Goal: Task Accomplishment & Management: Manage account settings

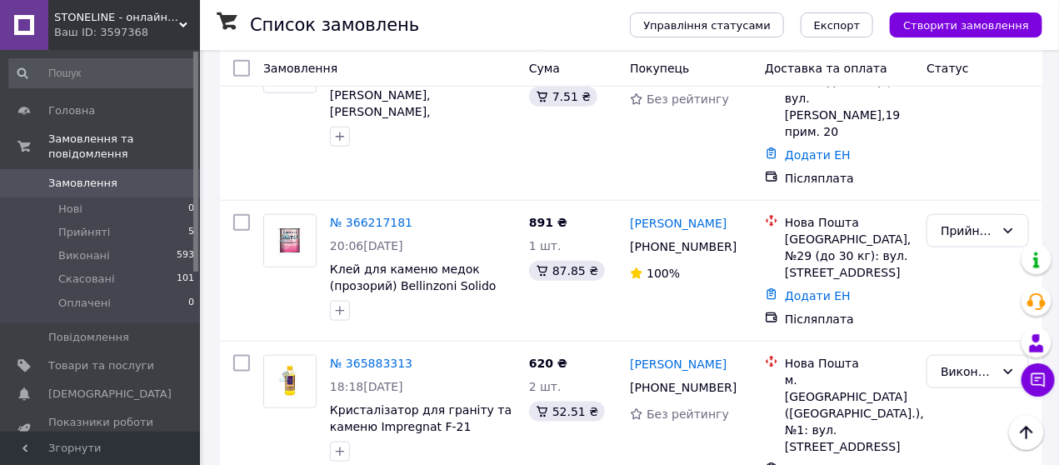
scroll to position [497, 0]
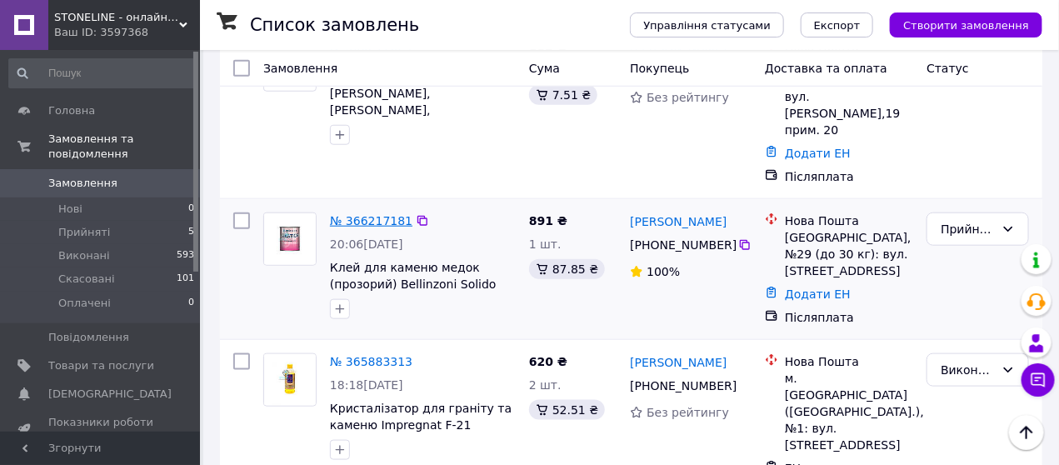
click at [362, 214] on link "№ 366217181" at bounding box center [371, 220] width 82 height 13
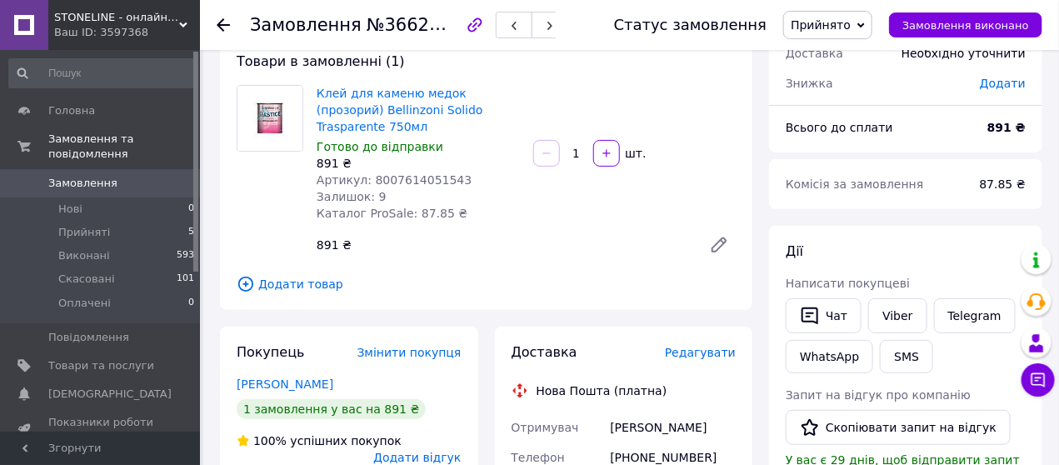
scroll to position [99, 0]
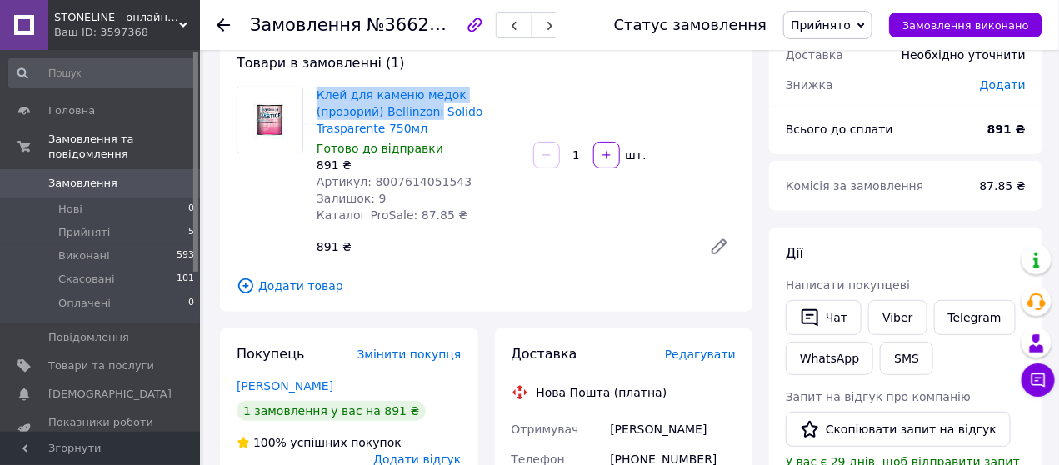
drag, startPoint x: 435, startPoint y: 112, endPoint x: 313, endPoint y: 91, distance: 123.4
click at [313, 91] on div "Клей для каменю медок (прозорий) Bellinzoni Solido Trasparente 750мл Готово до …" at bounding box center [418, 154] width 217 height 143
copy link "Клей для каменю медок (прозорий) Bellinzoni"
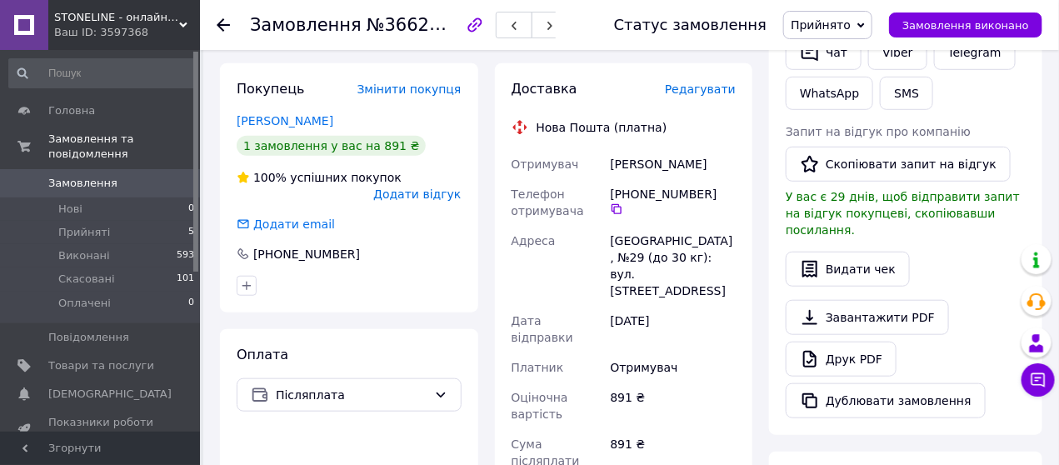
scroll to position [364, 0]
click at [623, 202] on icon at bounding box center [616, 208] width 13 height 13
click at [625, 149] on div "[PERSON_NAME]" at bounding box center [673, 164] width 132 height 30
copy div "[PERSON_NAME]"
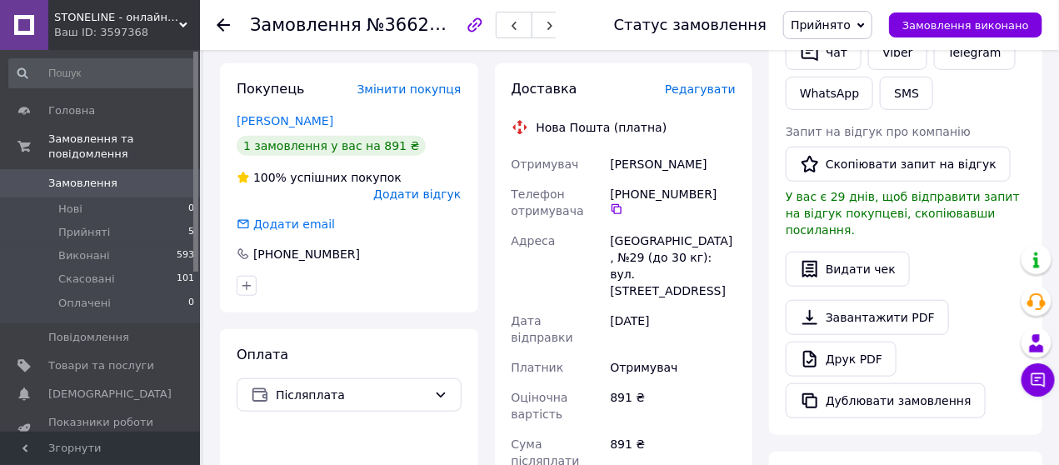
click at [684, 149] on div "[PERSON_NAME]" at bounding box center [673, 164] width 132 height 30
copy div "[PERSON_NAME]"
drag, startPoint x: 608, startPoint y: 213, endPoint x: 702, endPoint y: 217, distance: 93.4
click at [702, 226] on div "[GEOGRAPHIC_DATA], №29 (до 30 кг): вул. [STREET_ADDRESS]" at bounding box center [673, 266] width 132 height 80
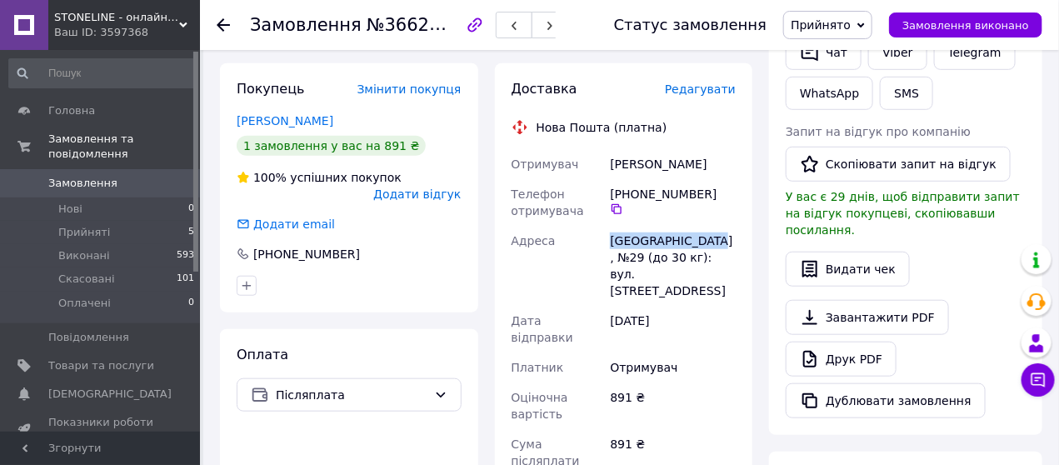
copy div "[GEOGRAPHIC_DATA]"
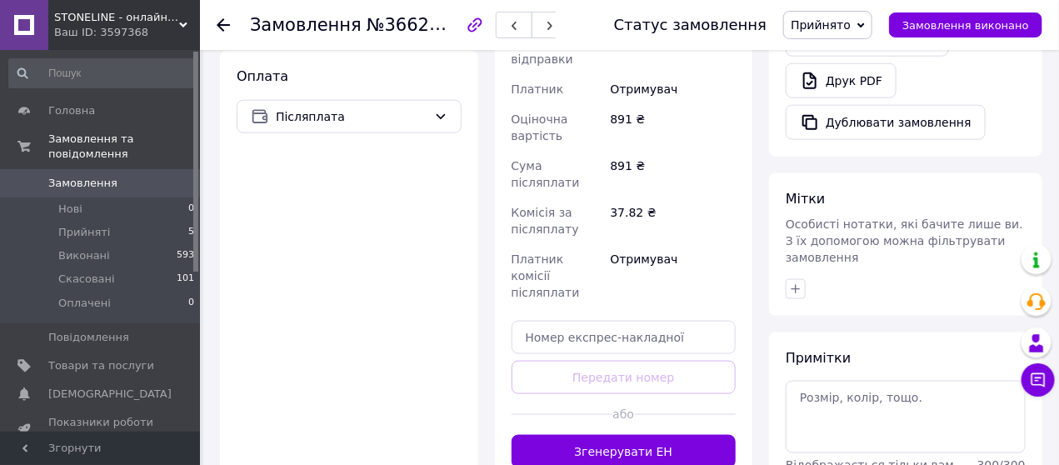
scroll to position [641, 0]
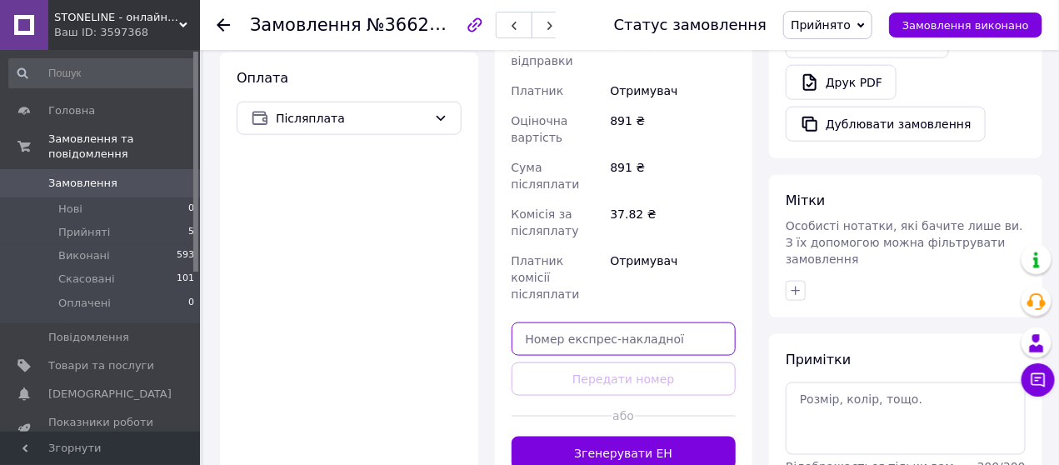
click at [578, 322] on input "text" at bounding box center [624, 338] width 225 height 33
paste input "20451269181916"
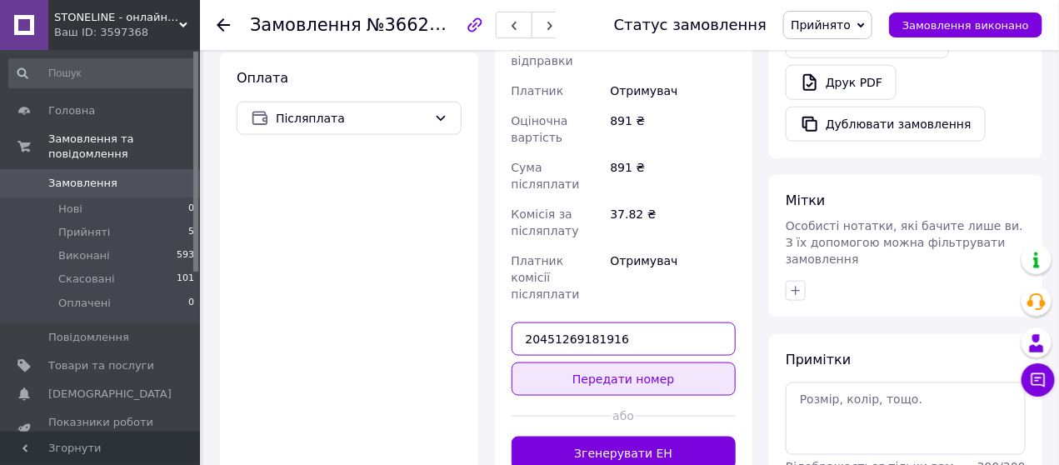
type input "20451269181916"
click at [584, 362] on button "Передати номер" at bounding box center [624, 378] width 225 height 33
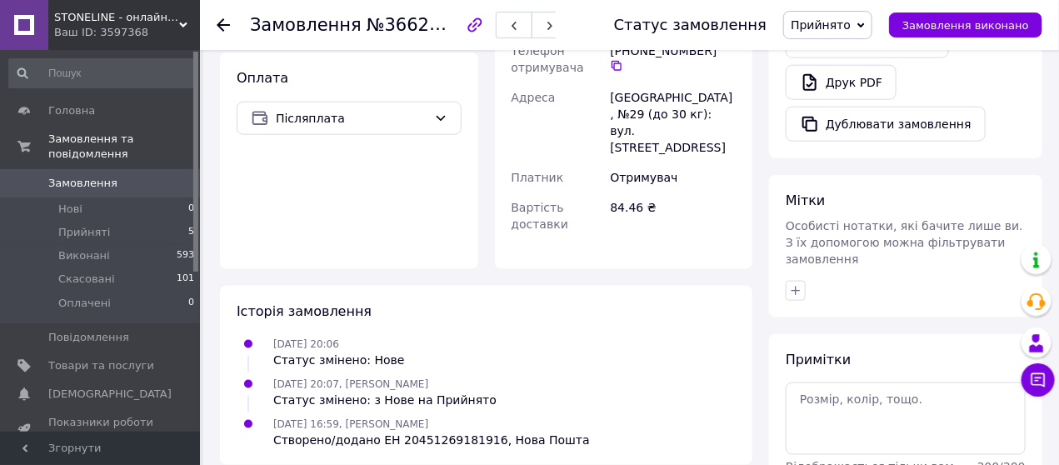
click at [226, 28] on icon at bounding box center [223, 24] width 13 height 13
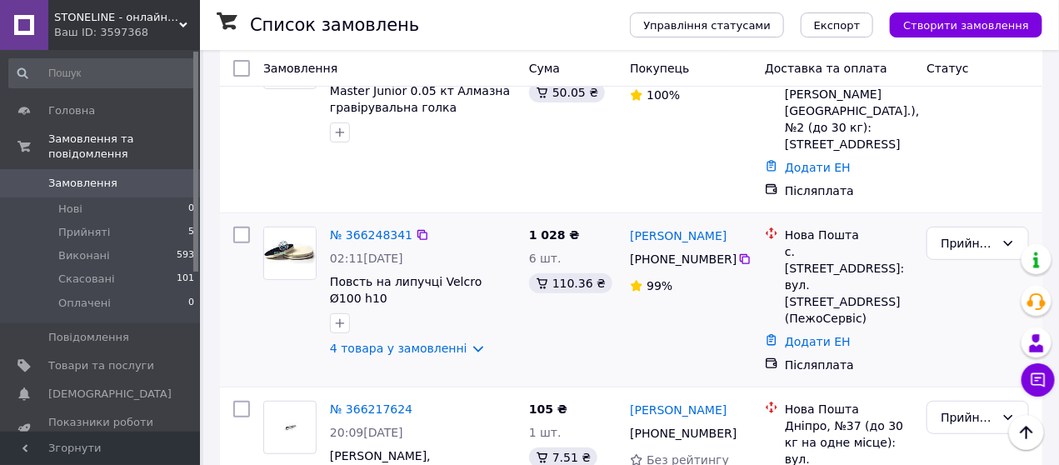
scroll to position [132, 0]
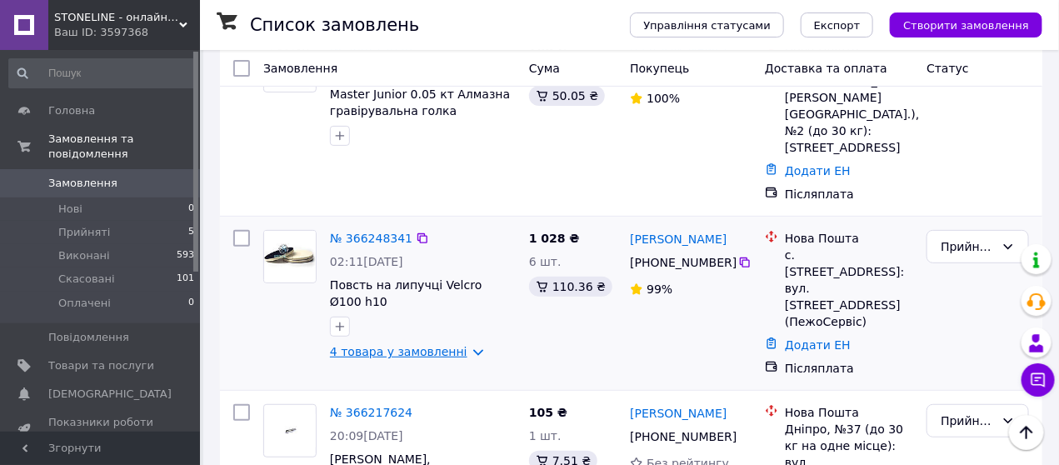
click at [460, 345] on link "4 товара у замовленні" at bounding box center [398, 351] width 137 height 13
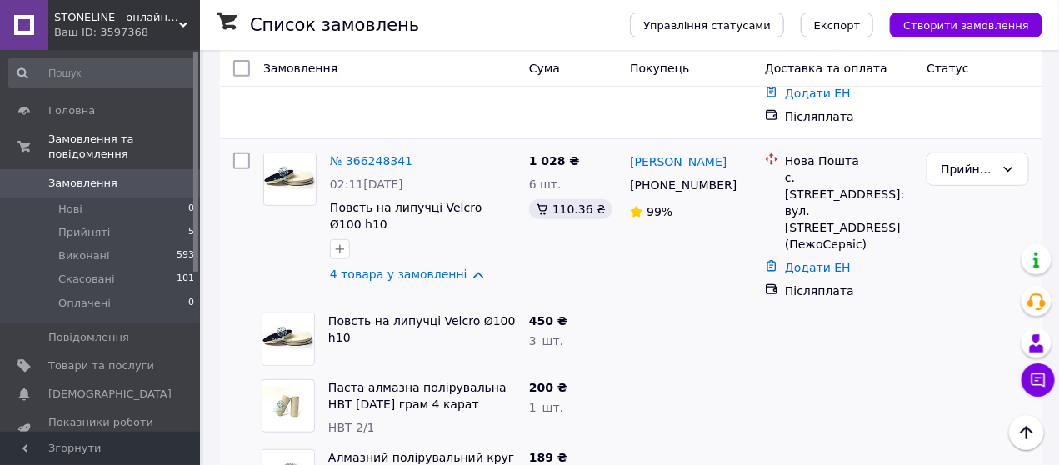
scroll to position [206, 0]
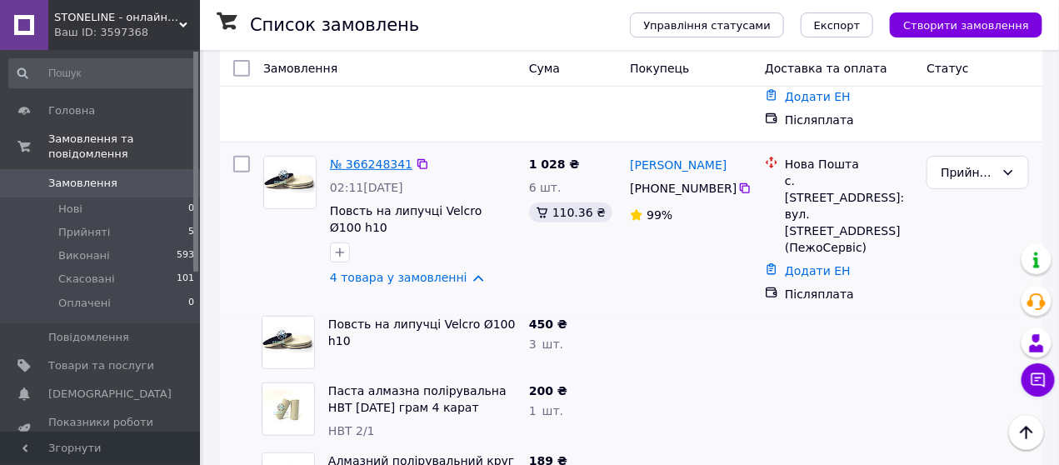
click at [369, 157] on link "№ 366248341" at bounding box center [371, 163] width 82 height 13
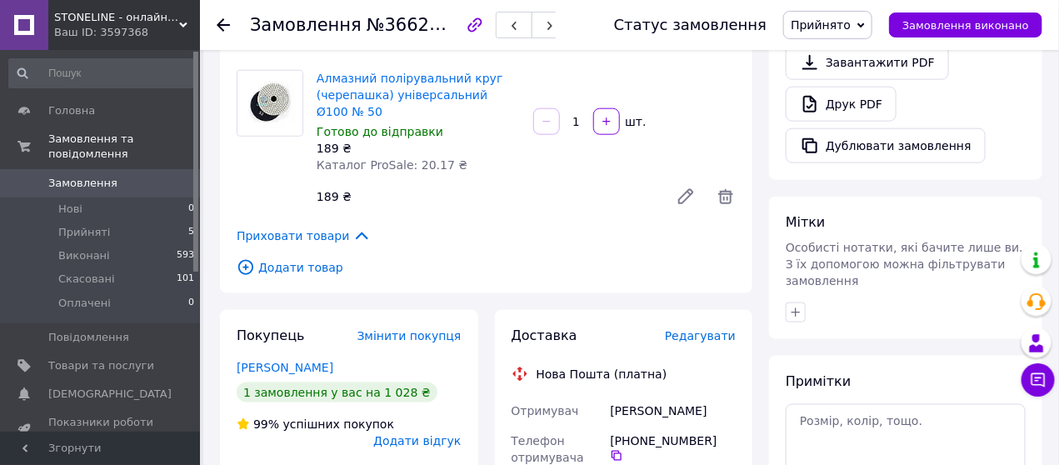
scroll to position [754, 0]
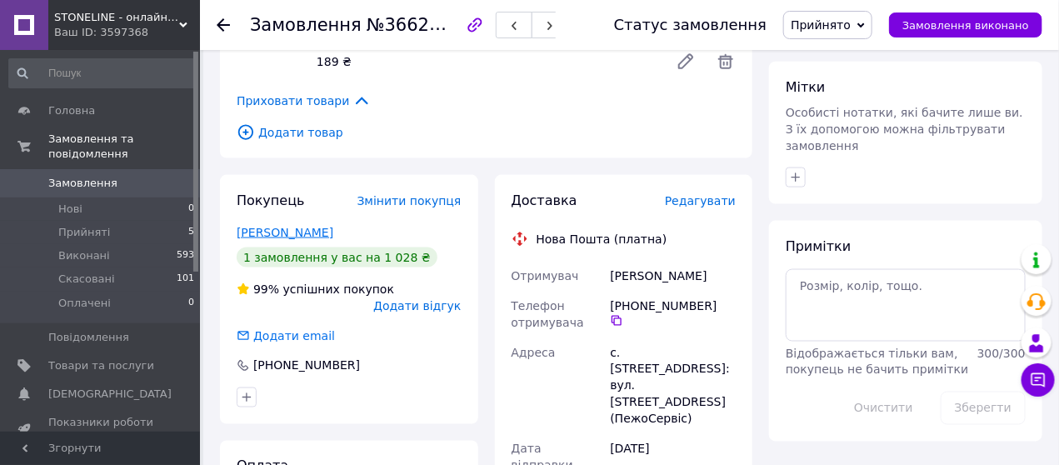
click at [272, 226] on link "[PERSON_NAME]" at bounding box center [285, 232] width 97 height 13
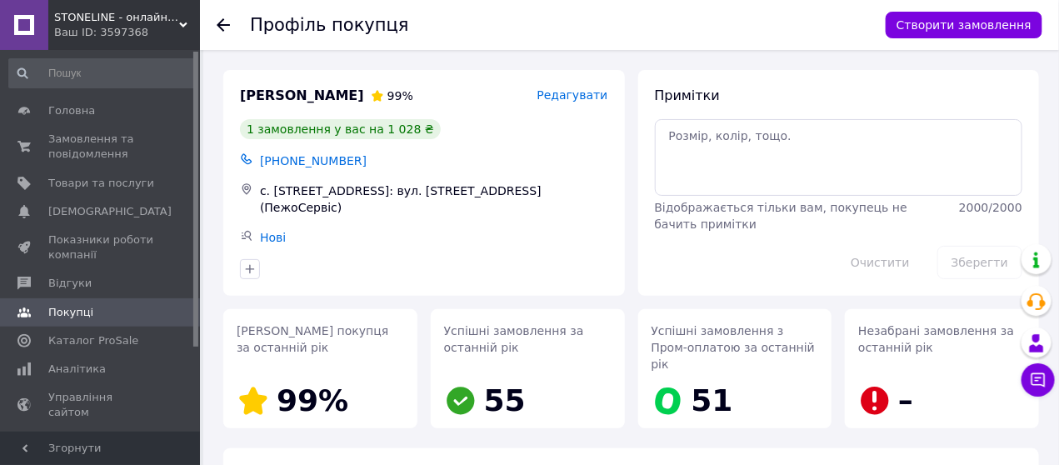
click at [226, 27] on icon at bounding box center [223, 24] width 13 height 13
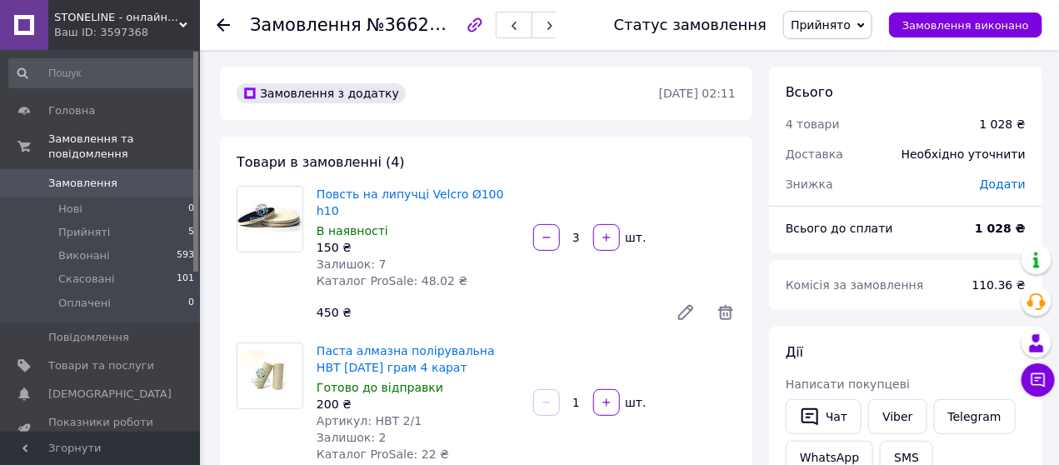
click at [219, 25] on use at bounding box center [223, 24] width 13 height 13
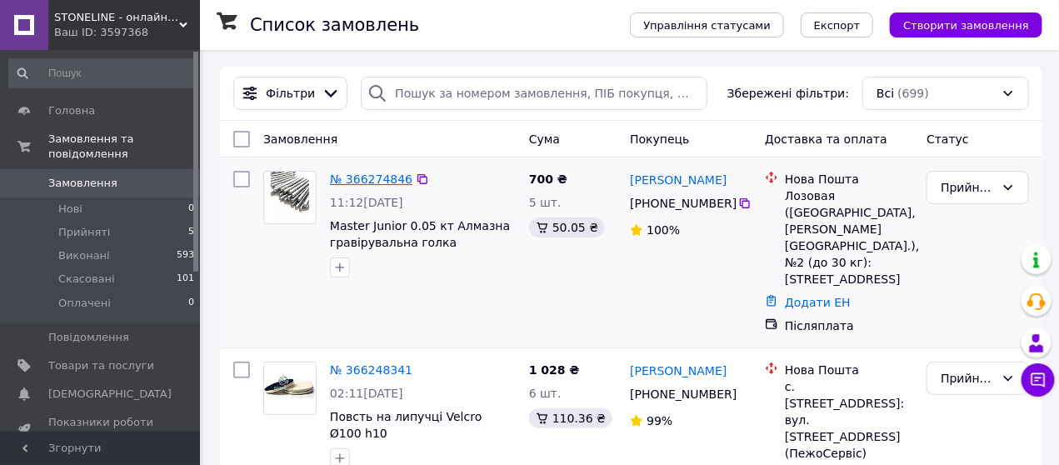
click at [361, 179] on link "№ 366274846" at bounding box center [371, 178] width 82 height 13
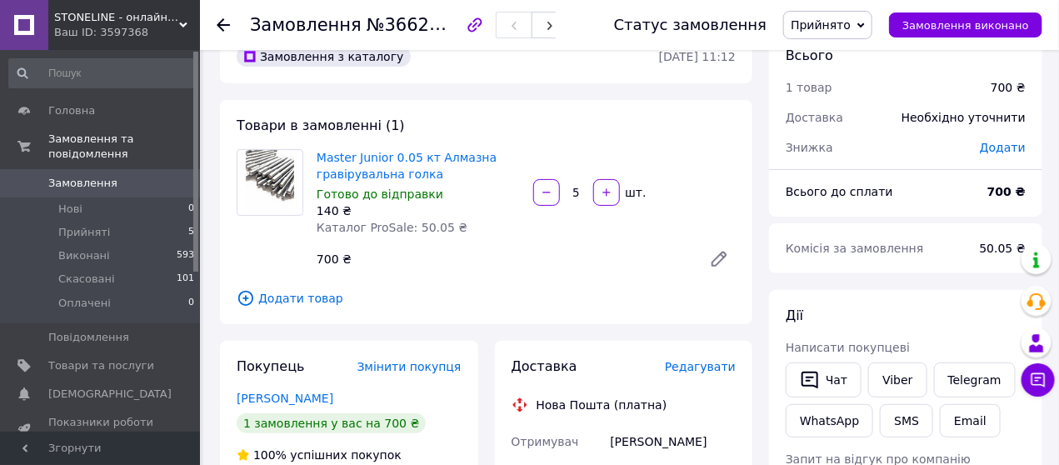
scroll to position [35, 0]
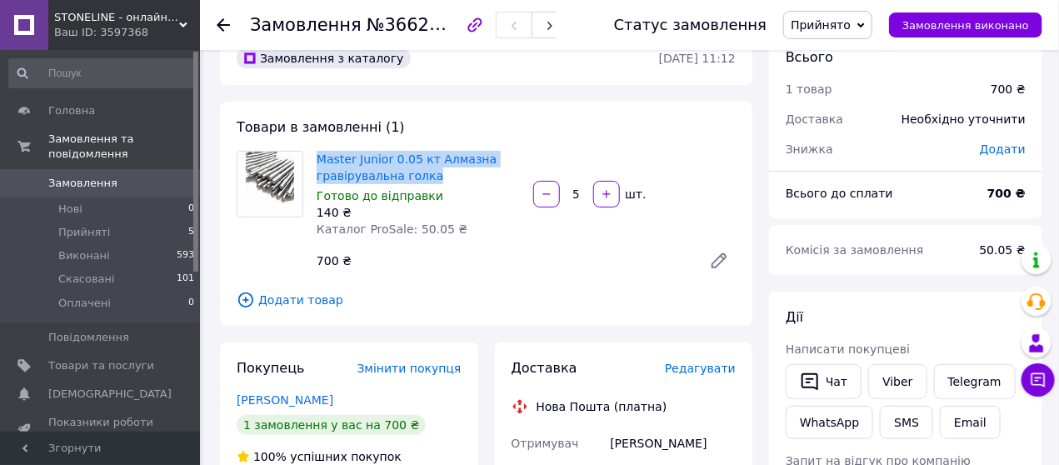
drag, startPoint x: 349, startPoint y: 191, endPoint x: 312, endPoint y: 157, distance: 50.7
click at [312, 157] on div "Master Junior 0.05 кт Алмазна гравірувальна голка Готово до відправки 140 ₴ Кат…" at bounding box center [418, 193] width 217 height 93
copy link "Master Junior 0.05 кт Алмазна гравірувальна голка"
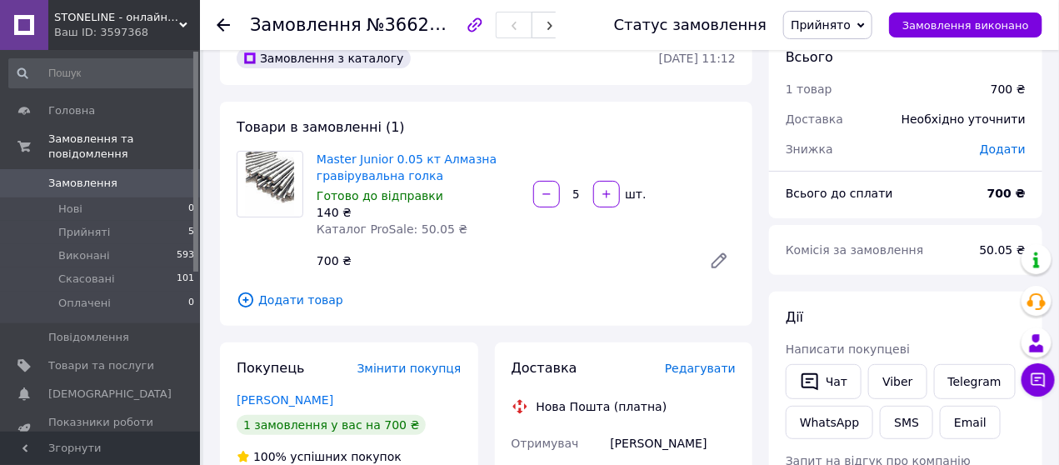
click at [504, 291] on span "Додати товар" at bounding box center [486, 300] width 499 height 18
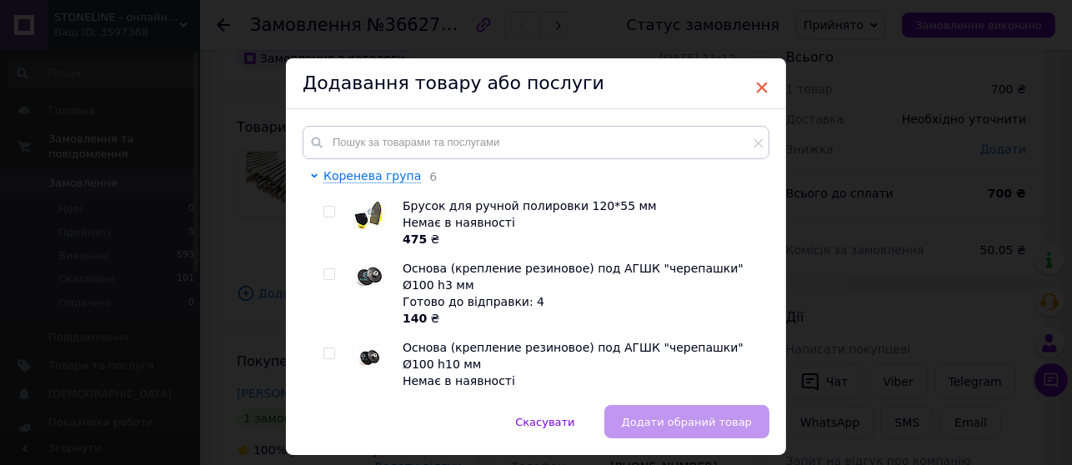
click at [759, 89] on span "×" at bounding box center [761, 87] width 15 height 28
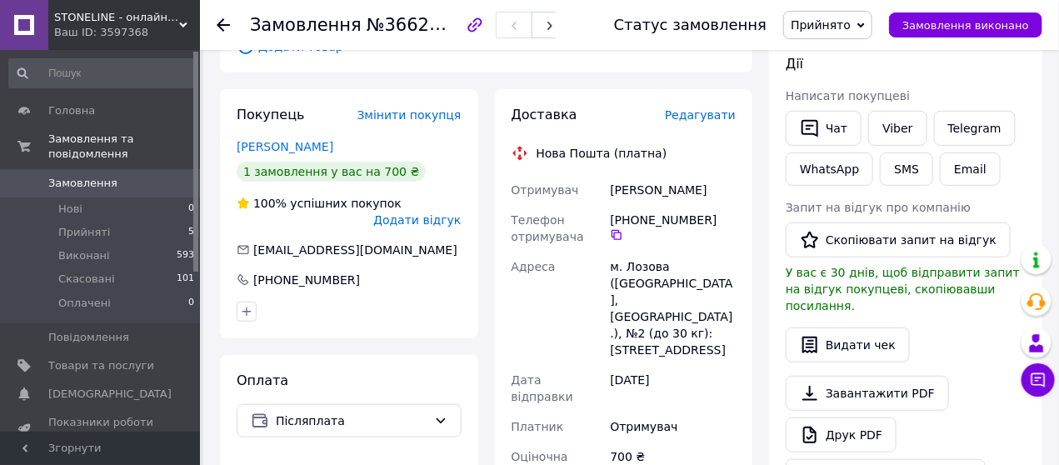
scroll to position [290, 0]
drag, startPoint x: 611, startPoint y: 239, endPoint x: 662, endPoint y: 237, distance: 50.9
click at [662, 250] on div "м. Лозова ([GEOGRAPHIC_DATA], [GEOGRAPHIC_DATA].), №2 (до 30 кг): [STREET_ADDRE…" at bounding box center [673, 306] width 132 height 113
copy div "м. Лозова"
click at [623, 227] on icon at bounding box center [616, 233] width 13 height 13
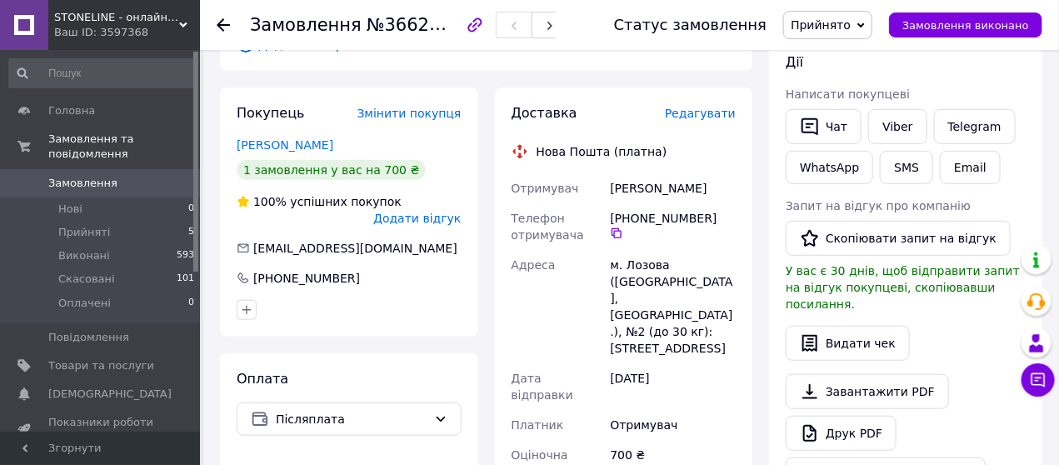
click at [617, 173] on div "[PERSON_NAME]" at bounding box center [673, 188] width 132 height 30
copy div "косяк"
click at [663, 173] on div "[PERSON_NAME]" at bounding box center [673, 188] width 132 height 30
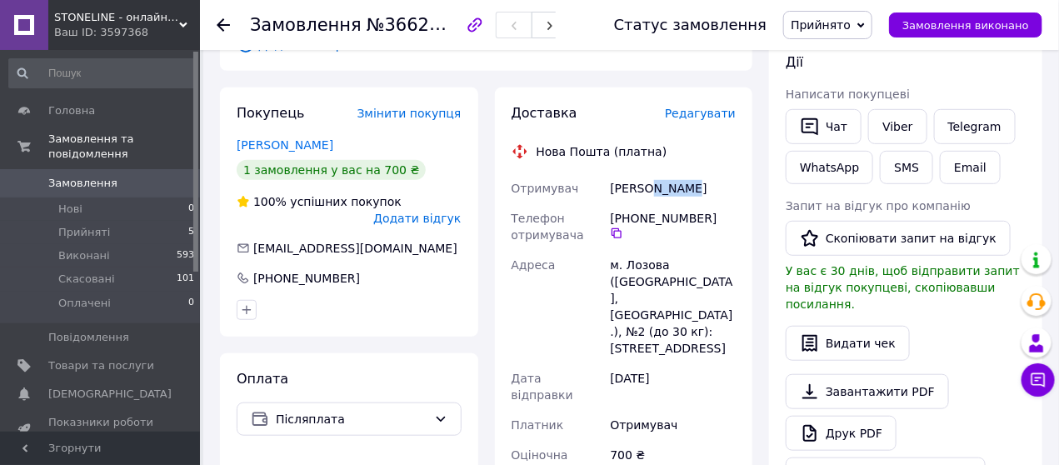
copy div "[PERSON_NAME]"
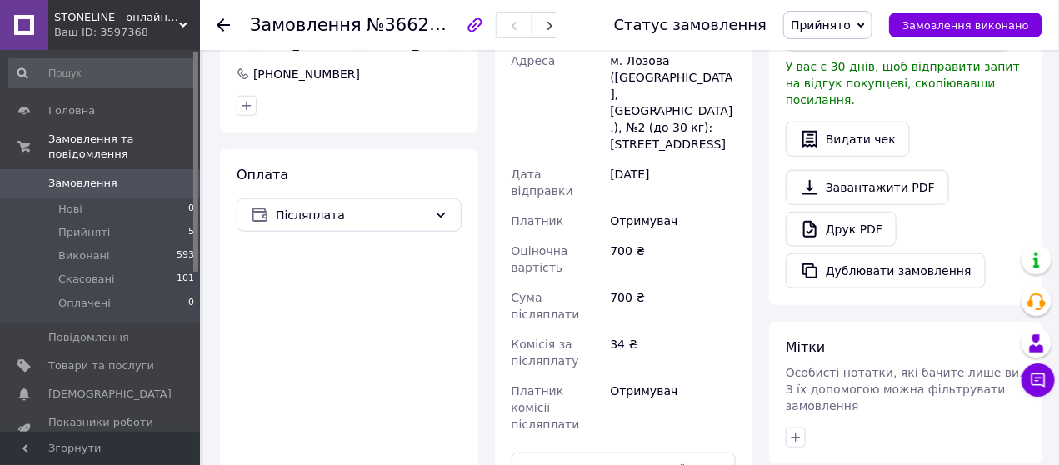
scroll to position [527, 0]
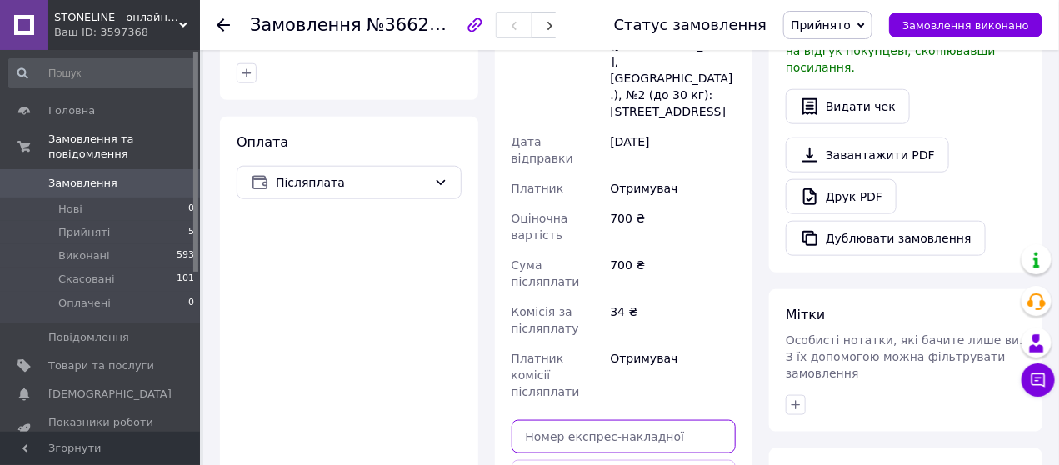
click at [607, 420] on input "text" at bounding box center [624, 436] width 225 height 33
paste input "20451269183963"
type input "20451269183963"
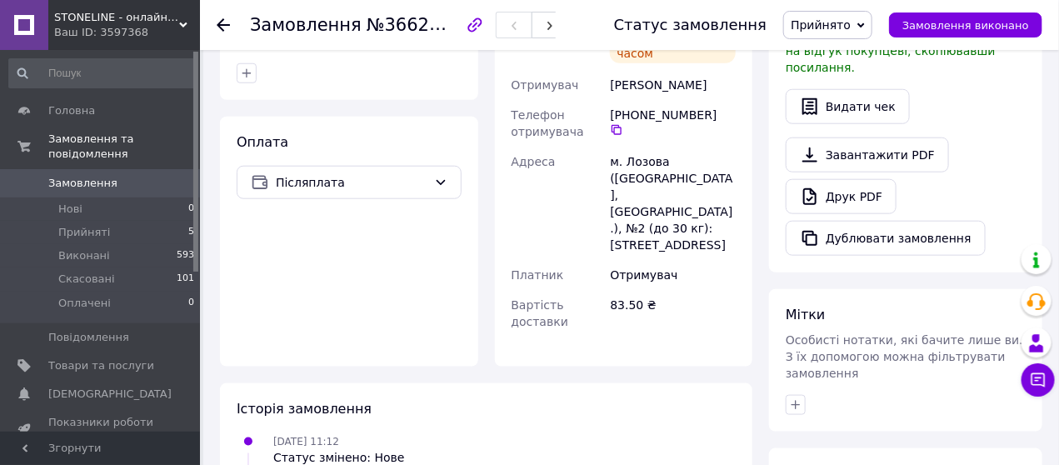
click at [226, 18] on icon at bounding box center [223, 24] width 13 height 13
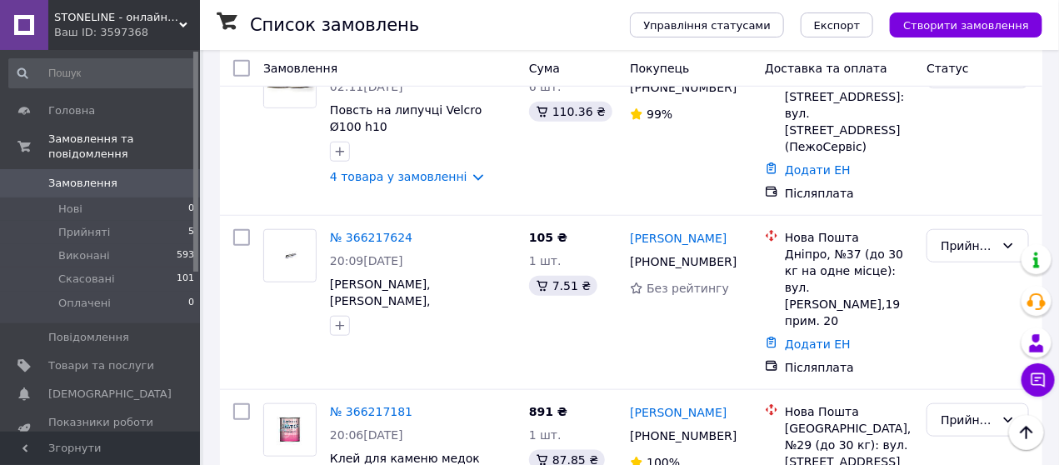
scroll to position [407, 0]
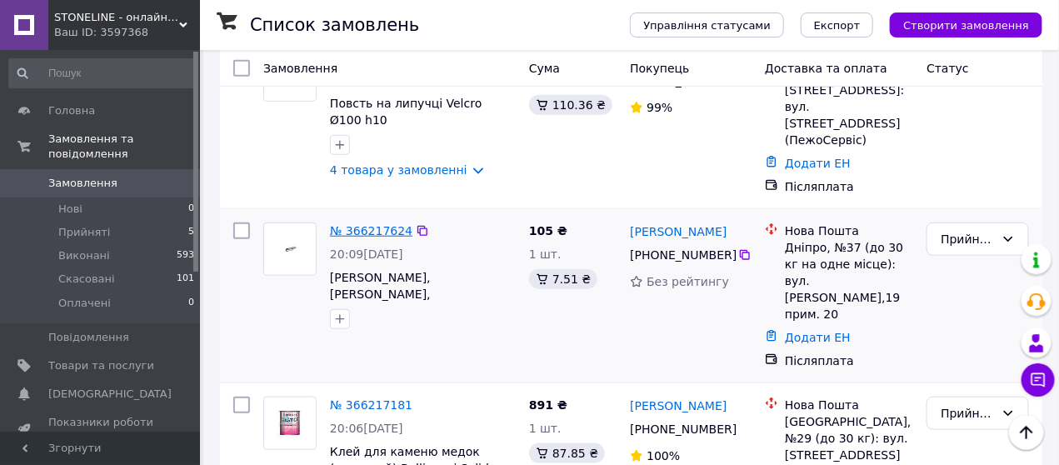
click at [372, 224] on link "№ 366217624" at bounding box center [371, 230] width 82 height 13
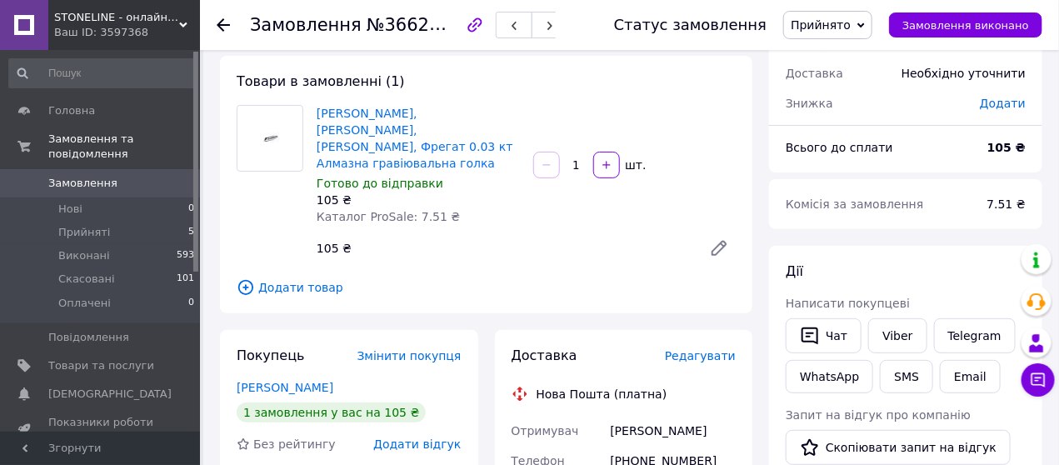
scroll to position [72, 0]
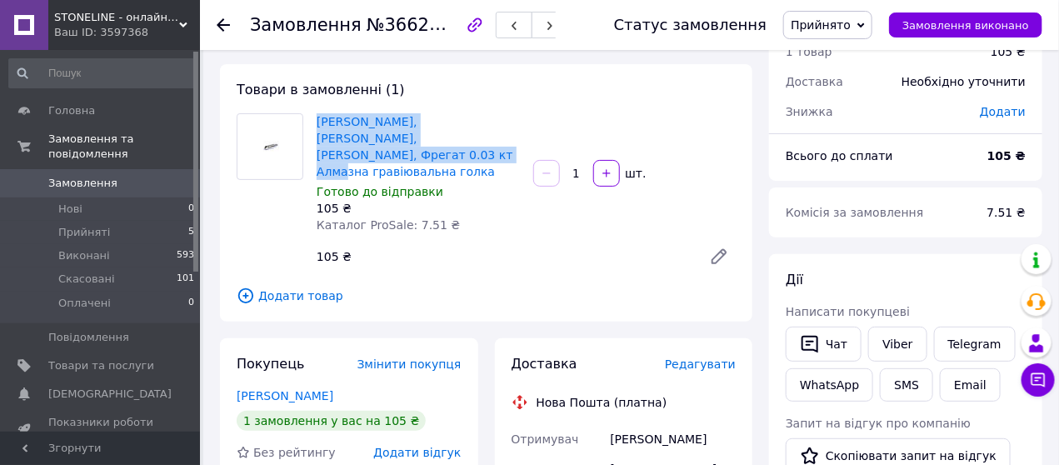
drag, startPoint x: 313, startPoint y: 117, endPoint x: 425, endPoint y: 157, distance: 118.6
click at [425, 157] on div "[PERSON_NAME], Mirtels, [PERSON_NAME], Фрегат 0.03 кт Алмазна гравіювальна голк…" at bounding box center [418, 173] width 217 height 127
copy link "[PERSON_NAME], [PERSON_NAME], [PERSON_NAME], Фрегат 0.03 кт Алмазна гравіювальн…"
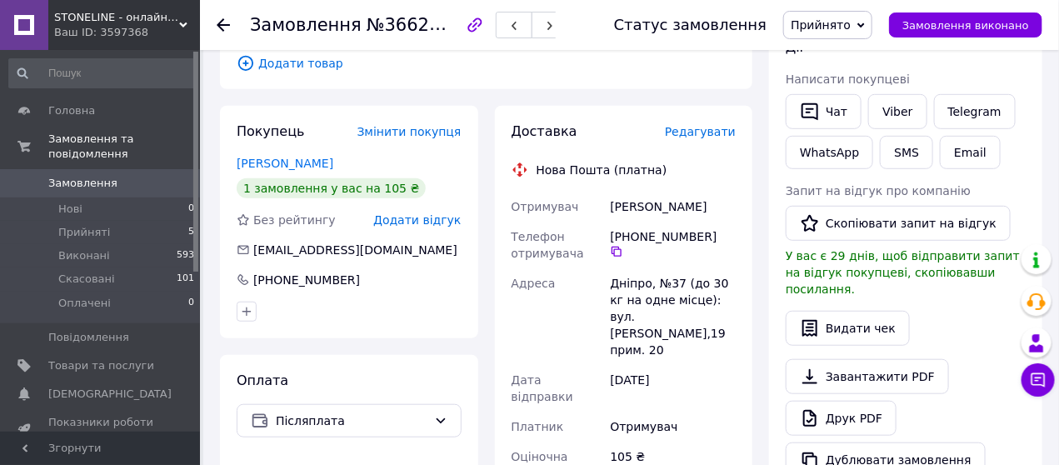
scroll to position [307, 0]
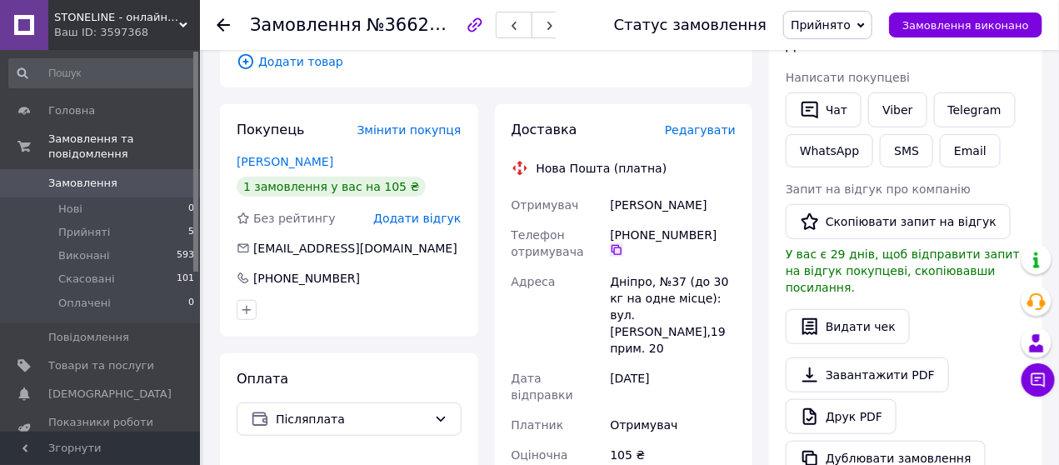
click at [623, 243] on icon at bounding box center [616, 249] width 13 height 13
click at [622, 190] on div "[PERSON_NAME]" at bounding box center [673, 205] width 132 height 30
copy div "[PERSON_NAME]"
click at [662, 190] on div "[PERSON_NAME]" at bounding box center [673, 205] width 132 height 30
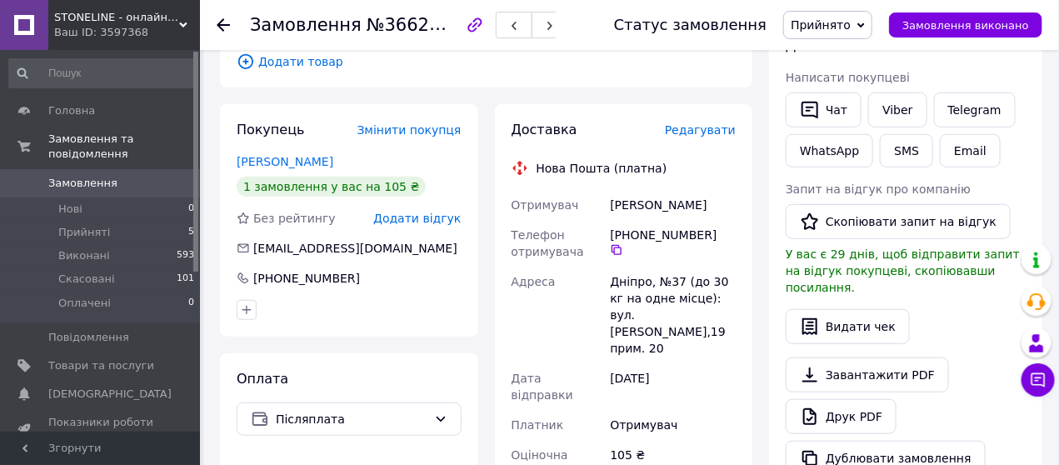
click at [662, 190] on div "[PERSON_NAME]" at bounding box center [673, 205] width 132 height 30
click at [621, 267] on div "Дніпро, №37 (до 30 кг на одне місце): вул. [PERSON_NAME],19 прим. 20" at bounding box center [673, 315] width 132 height 97
click at [732, 363] on div "[DATE]" at bounding box center [673, 386] width 132 height 47
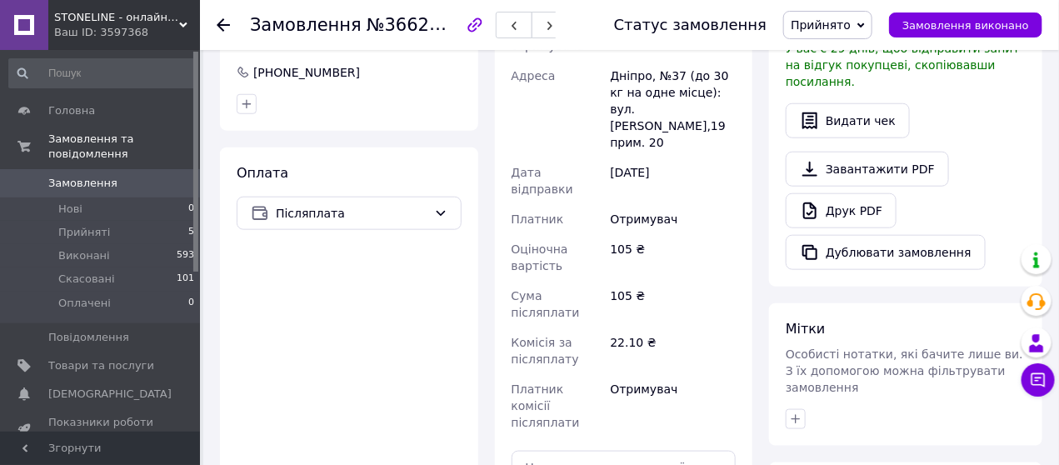
scroll to position [522, 0]
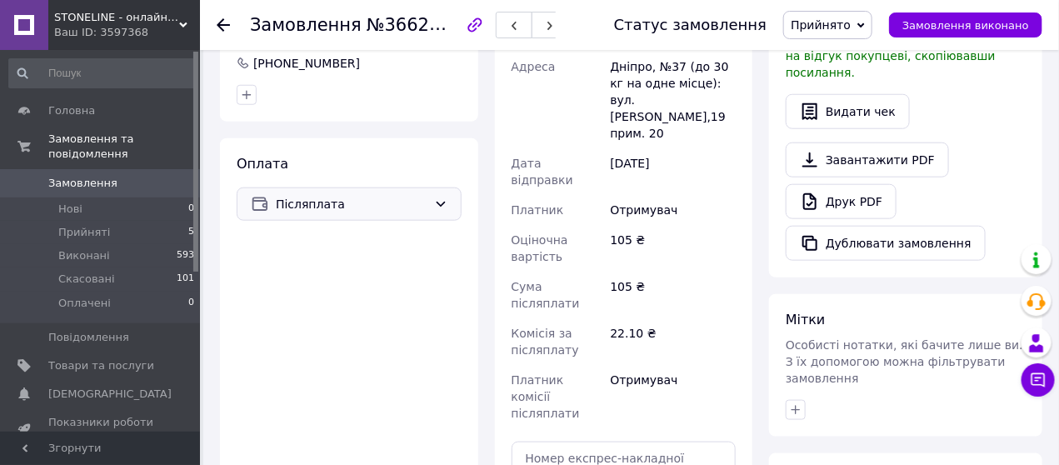
click at [436, 197] on icon at bounding box center [440, 203] width 13 height 13
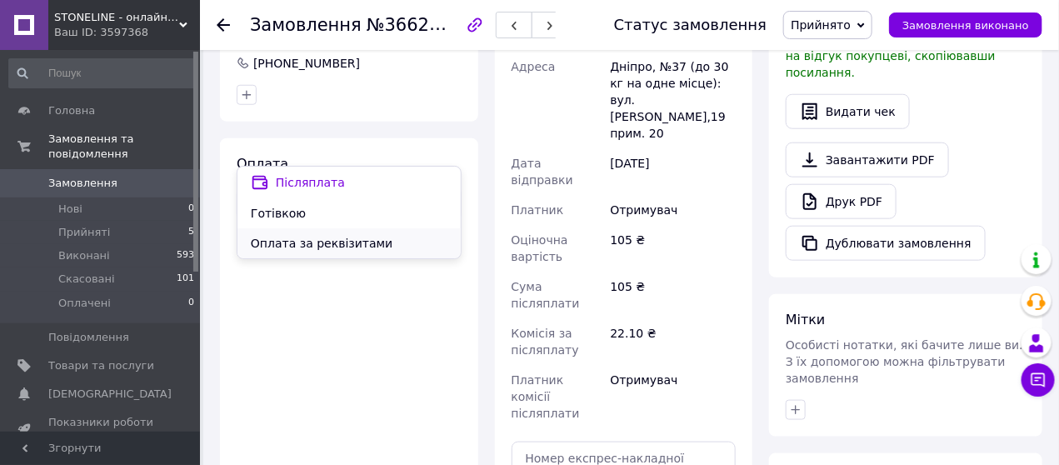
click at [325, 238] on span "Оплата за реквізитами" at bounding box center [349, 243] width 197 height 17
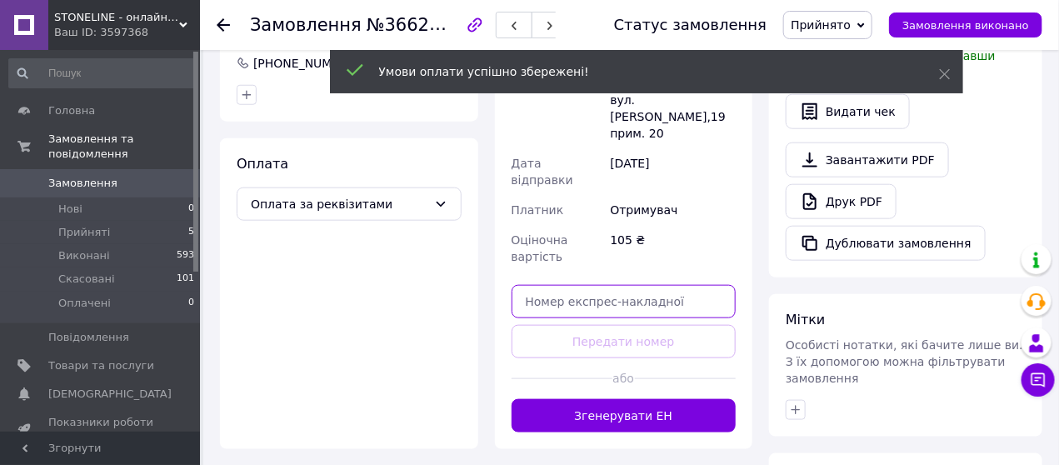
click at [562, 285] on input "text" at bounding box center [624, 301] width 225 height 33
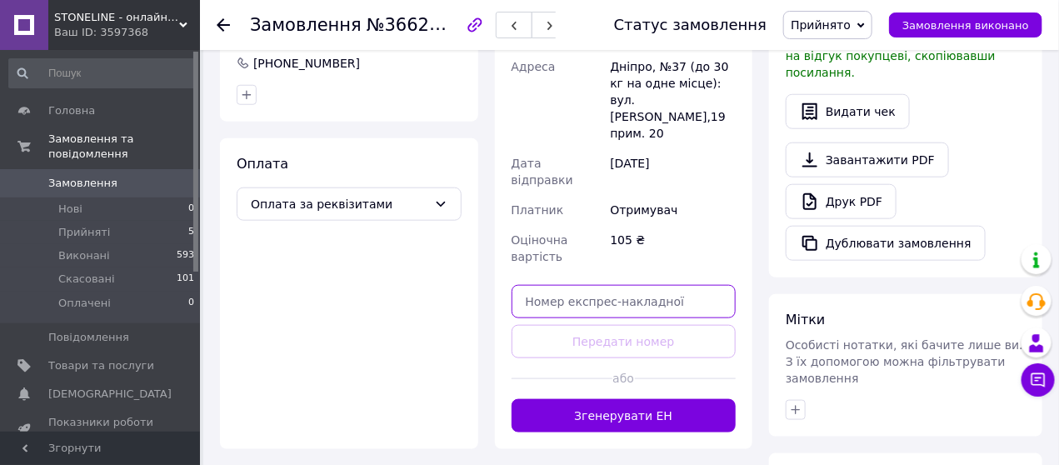
paste input "20451269185377"
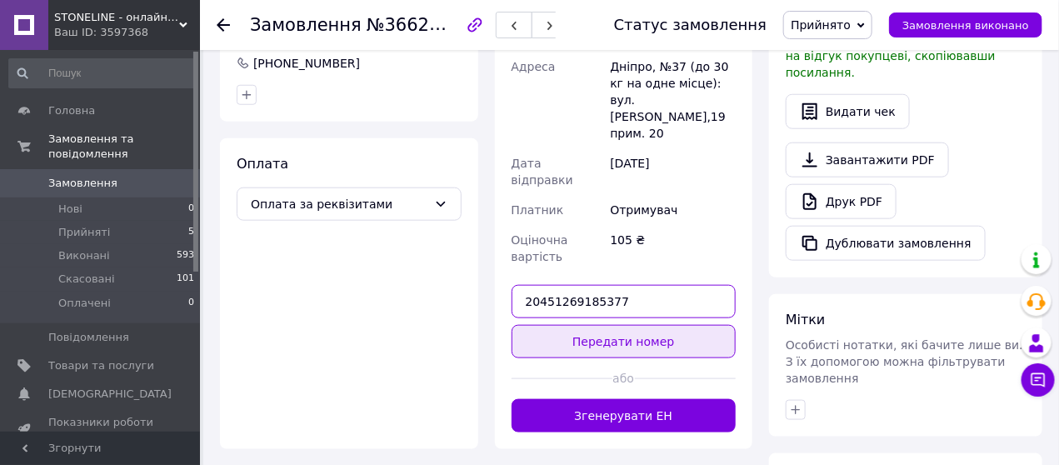
type input "20451269185377"
click at [635, 325] on button "Передати номер" at bounding box center [624, 341] width 225 height 33
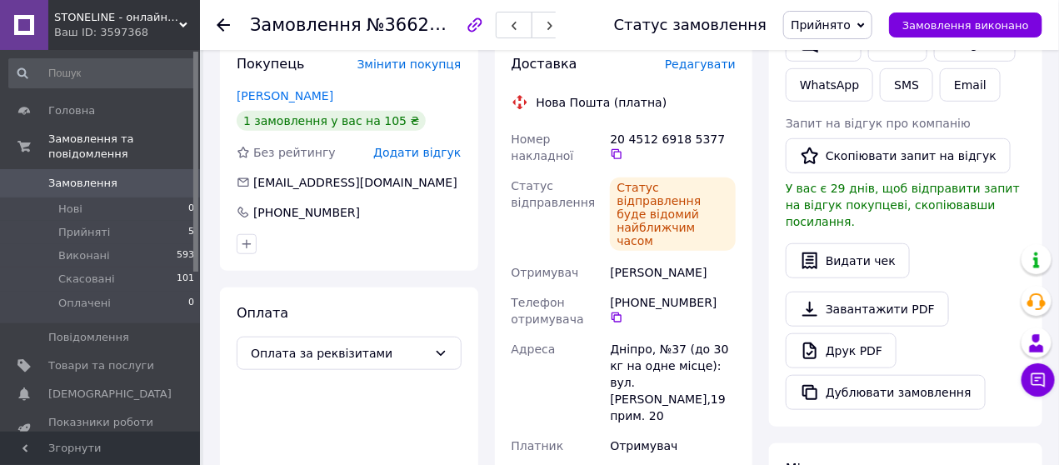
scroll to position [0, 0]
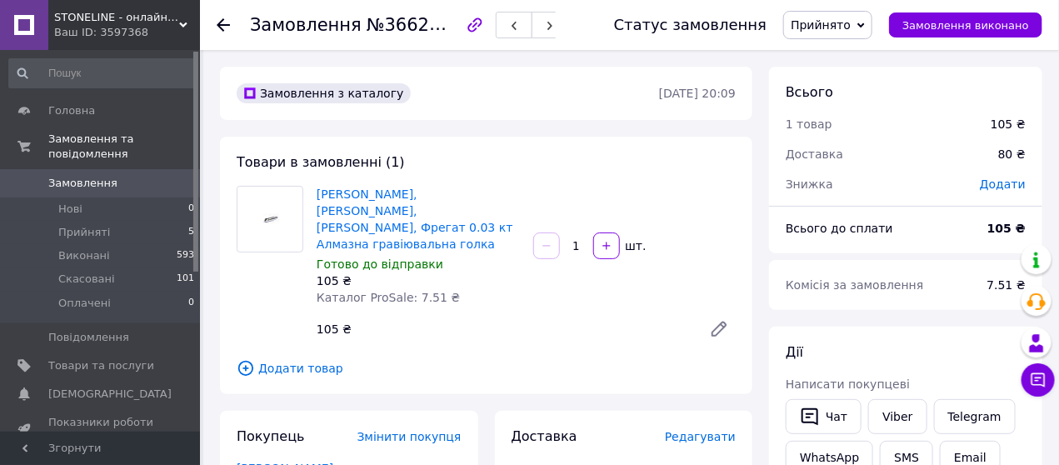
click at [217, 18] on icon at bounding box center [223, 24] width 13 height 13
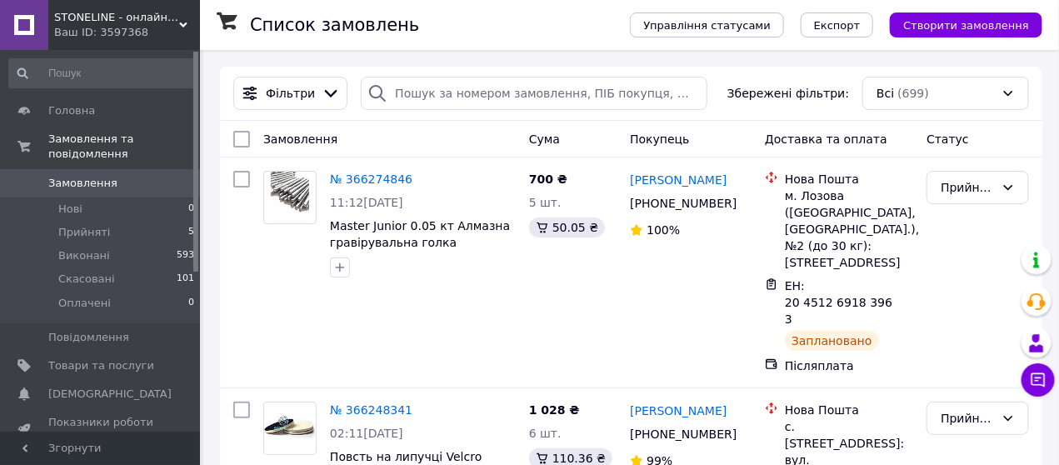
click at [447, 136] on div "Замовлення" at bounding box center [390, 139] width 266 height 30
